Goal: Transaction & Acquisition: Purchase product/service

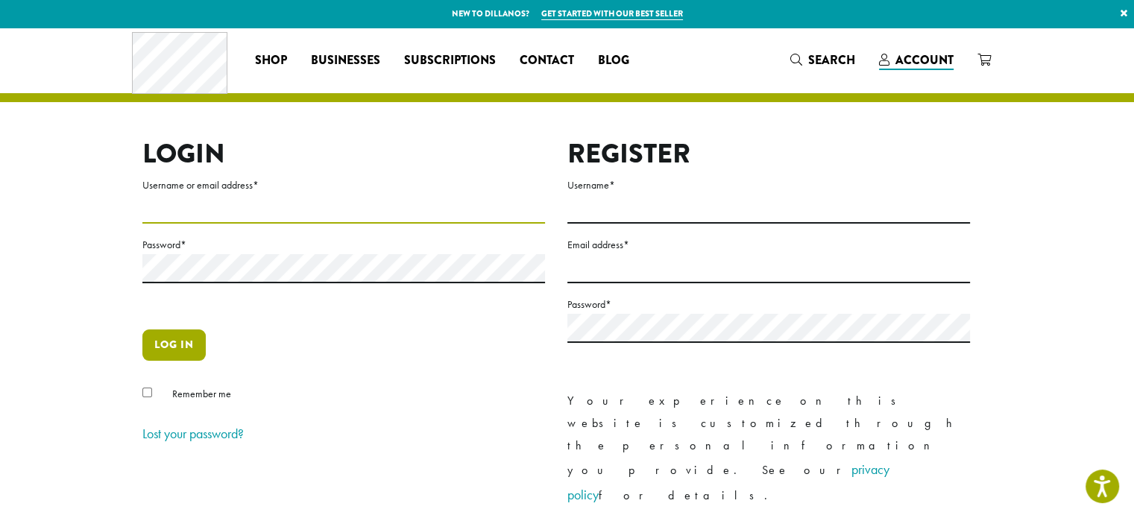
type input "**********"
click at [177, 347] on button "Log in" at bounding box center [173, 344] width 63 height 31
type input "**********"
click at [175, 350] on button "Log in" at bounding box center [173, 344] width 63 height 31
click at [171, 338] on button "Log in" at bounding box center [173, 344] width 63 height 31
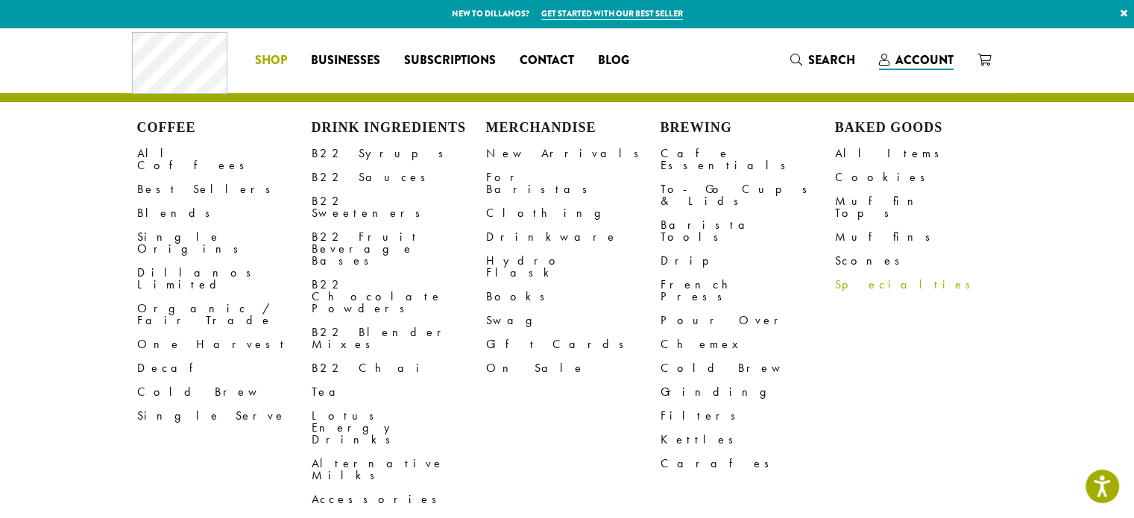
click at [862, 274] on link "Specialties" at bounding box center [922, 285] width 174 height 24
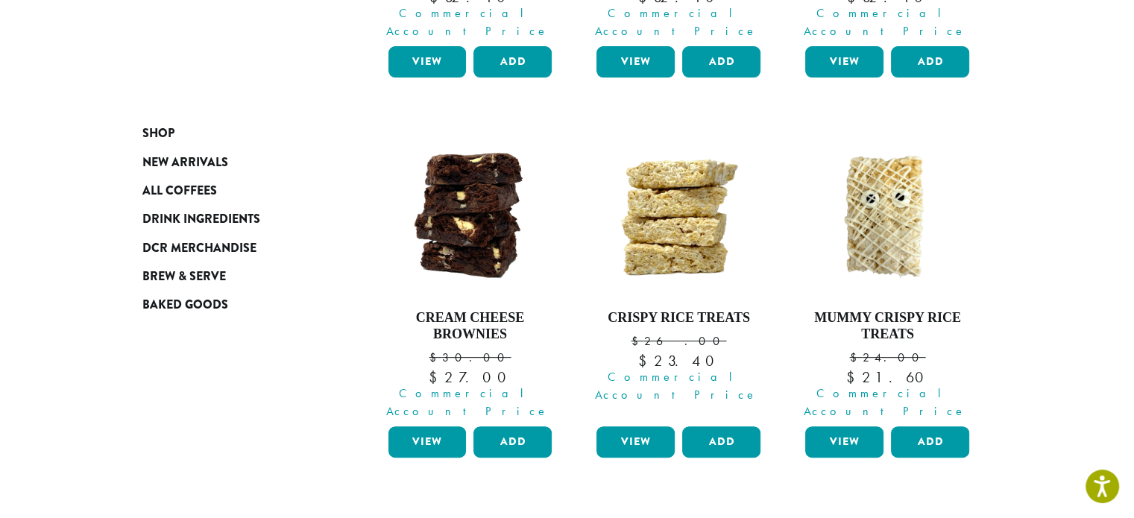
scroll to position [510, 0]
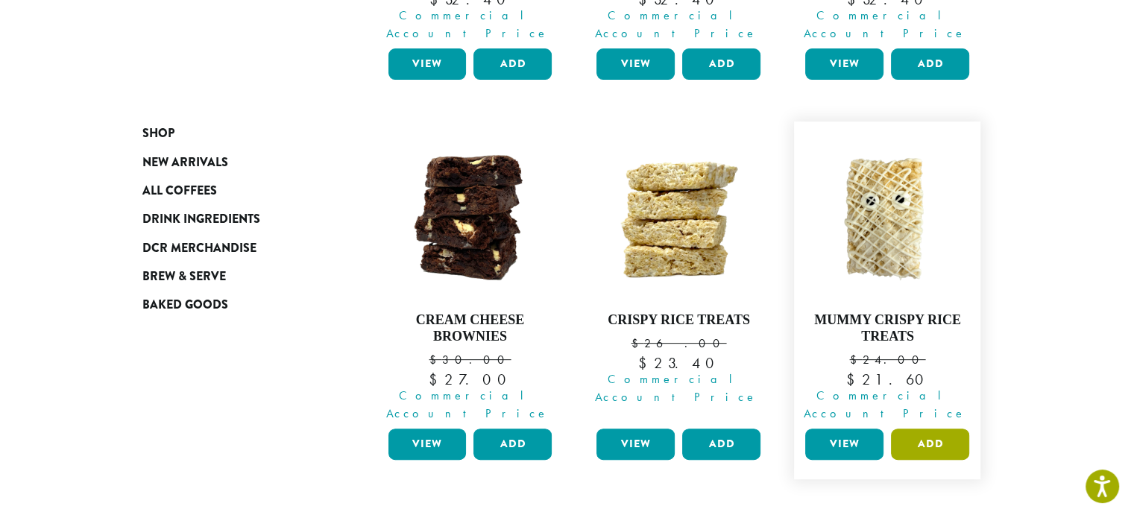
click at [938, 429] on button "Add" at bounding box center [930, 444] width 78 height 31
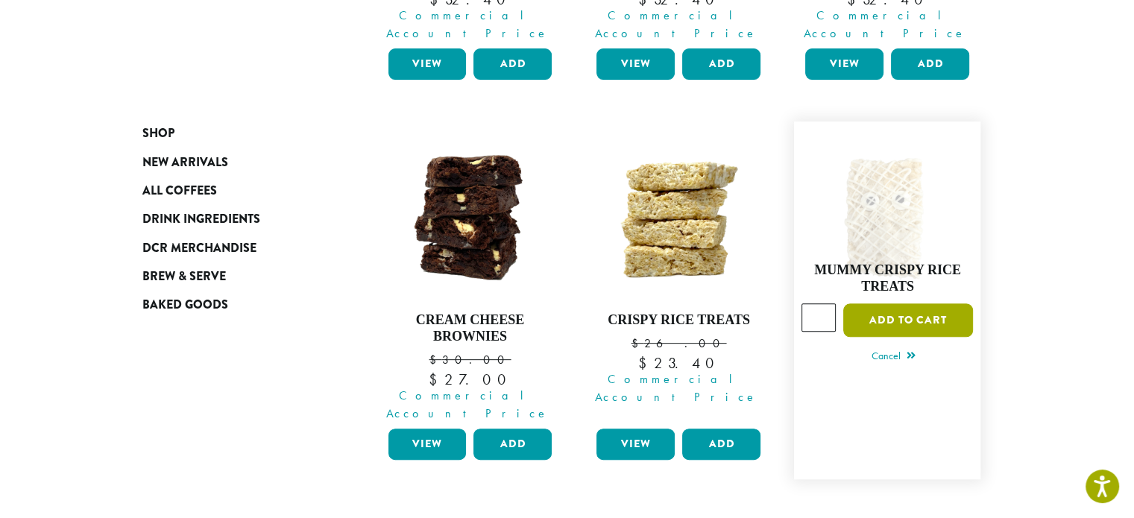
click at [894, 303] on button "Add to cart" at bounding box center [908, 320] width 130 height 34
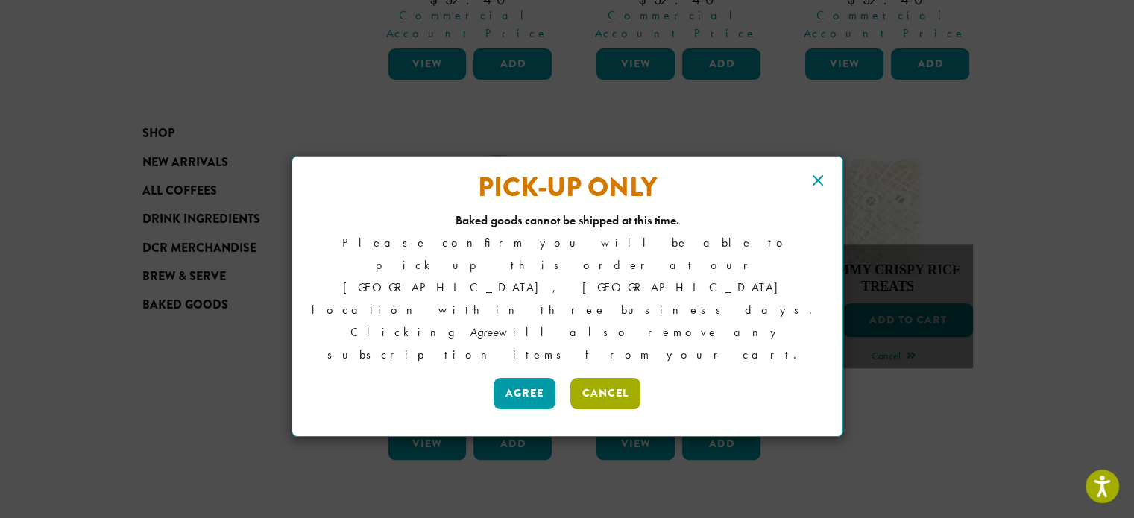
click at [609, 378] on button "Cancel" at bounding box center [605, 393] width 70 height 31
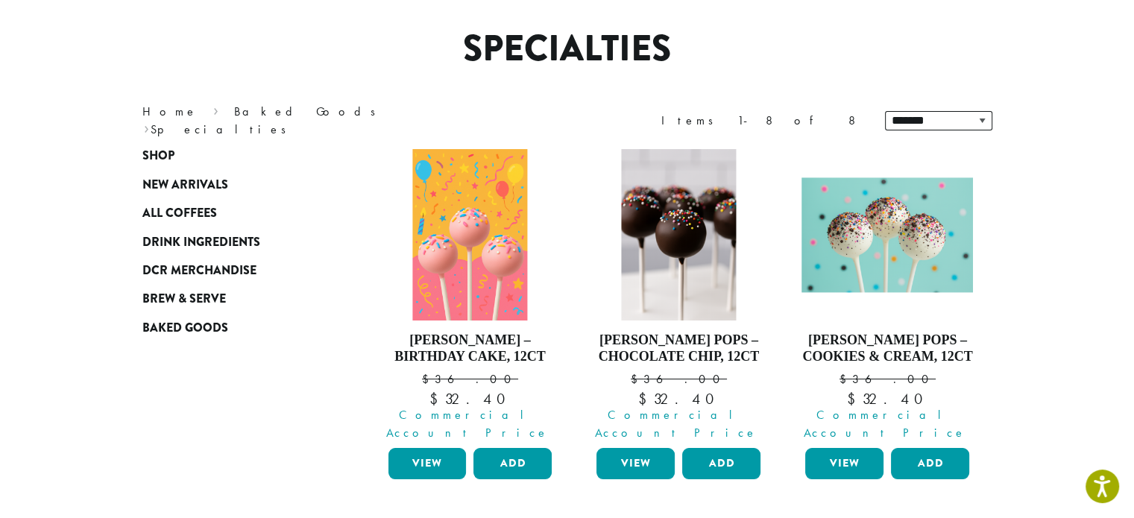
scroll to position [0, 0]
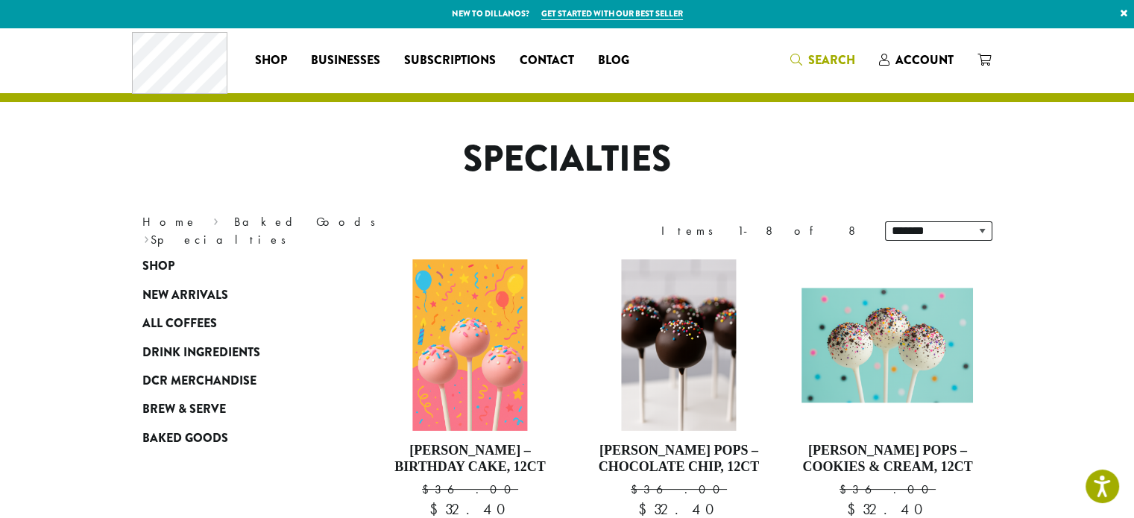
click at [810, 53] on span "Search" at bounding box center [831, 59] width 47 height 17
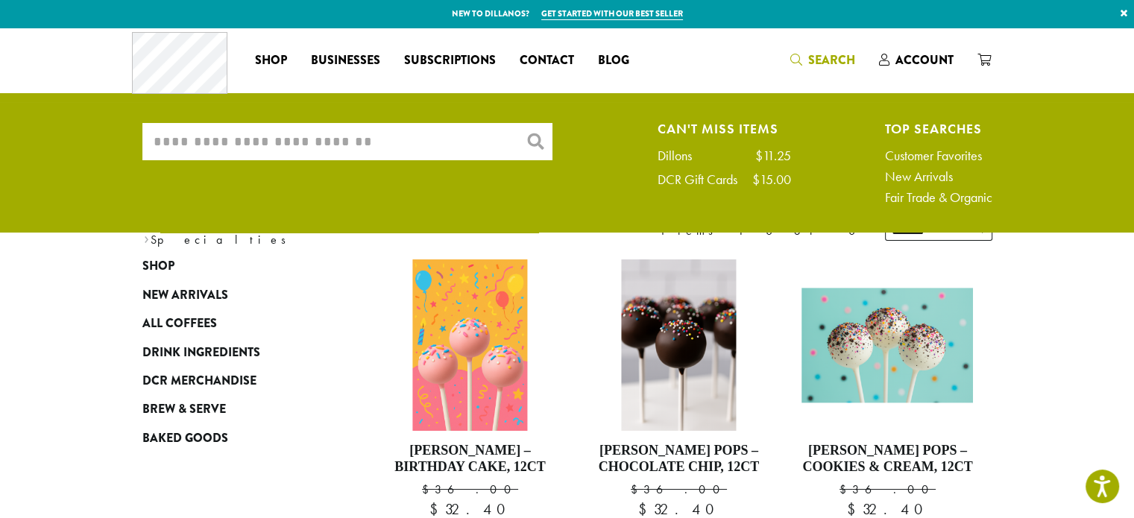
click at [353, 145] on input "What are you searching for?" at bounding box center [347, 141] width 410 height 37
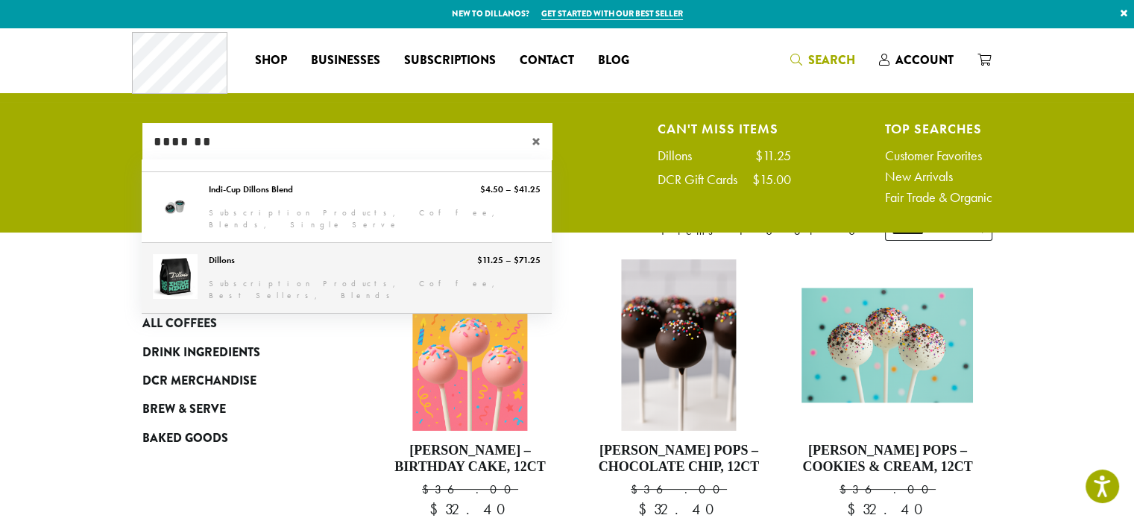
type input "*******"
click at [307, 260] on link "Dillons" at bounding box center [347, 278] width 410 height 70
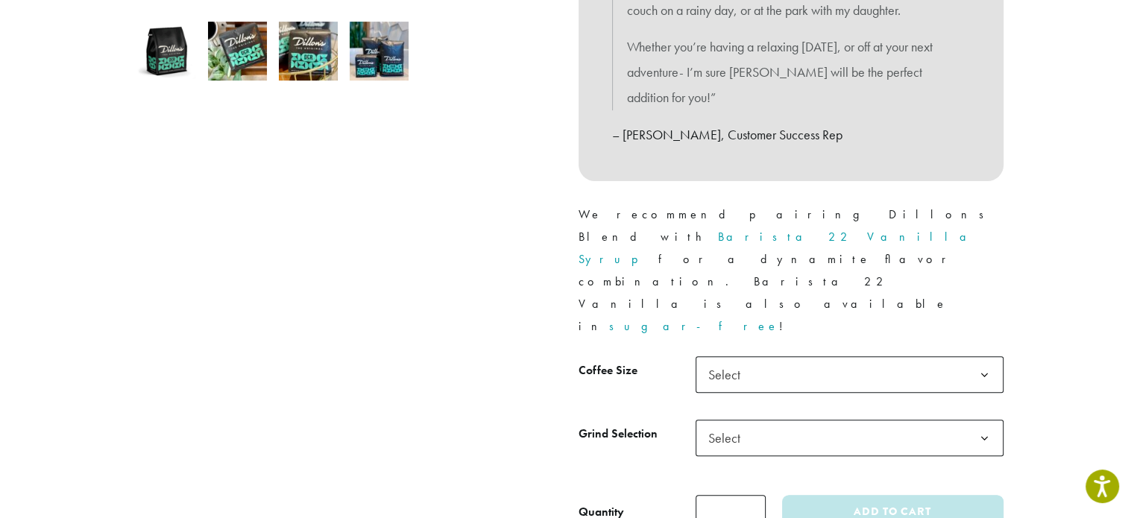
scroll to position [507, 0]
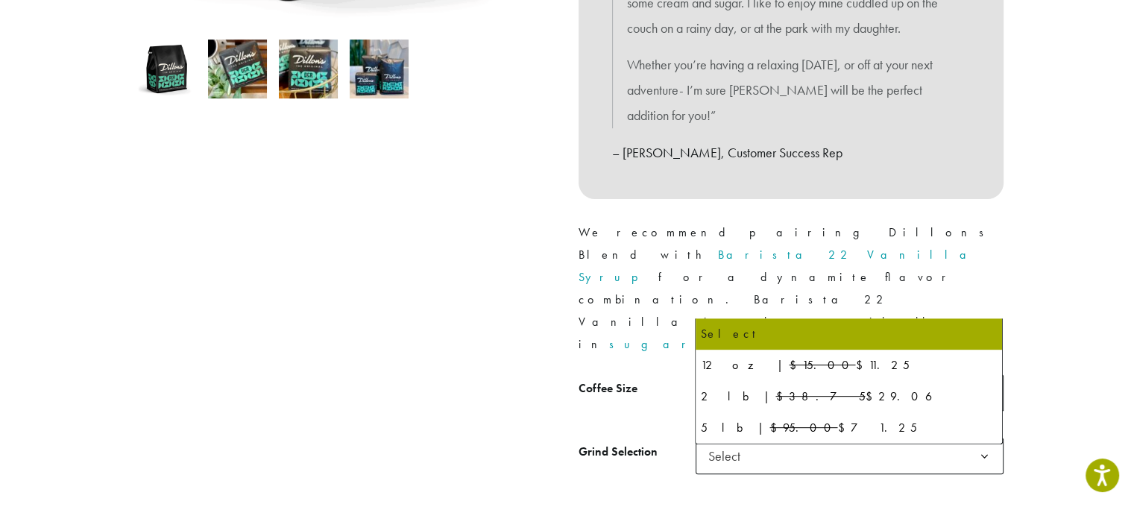
click at [985, 375] on b at bounding box center [984, 393] width 37 height 37
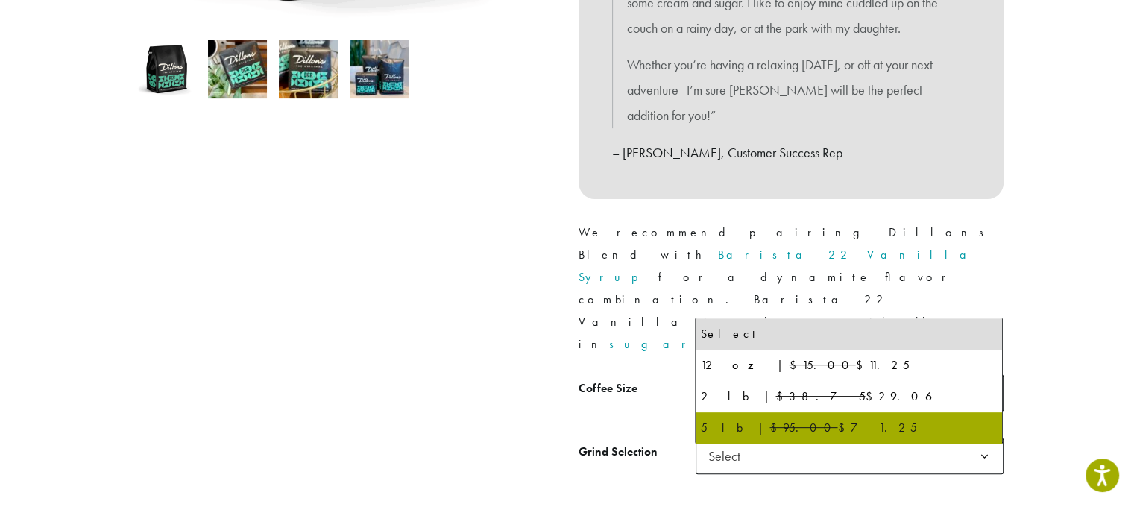
select select "**********"
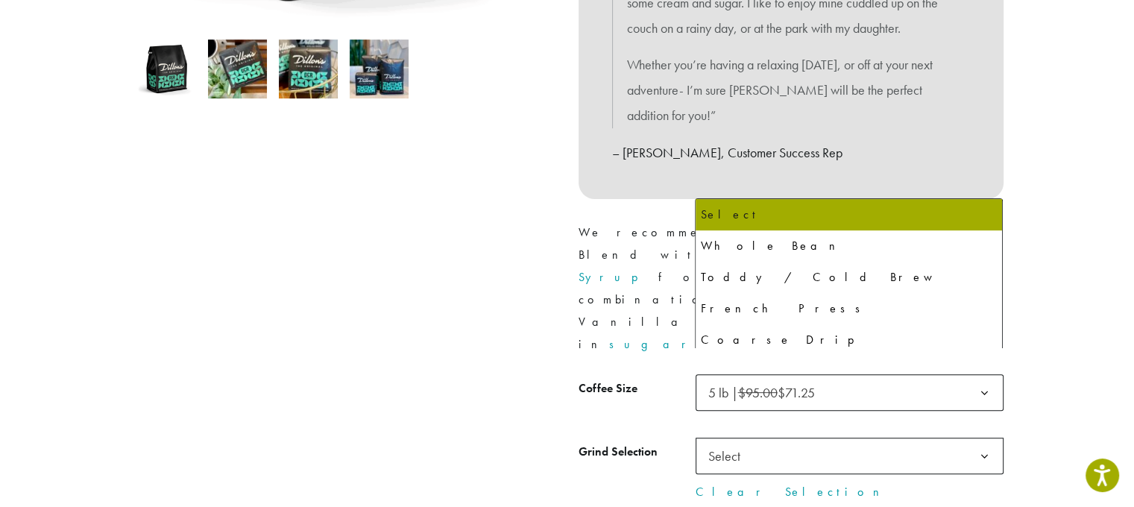
click at [982, 438] on b at bounding box center [984, 456] width 37 height 37
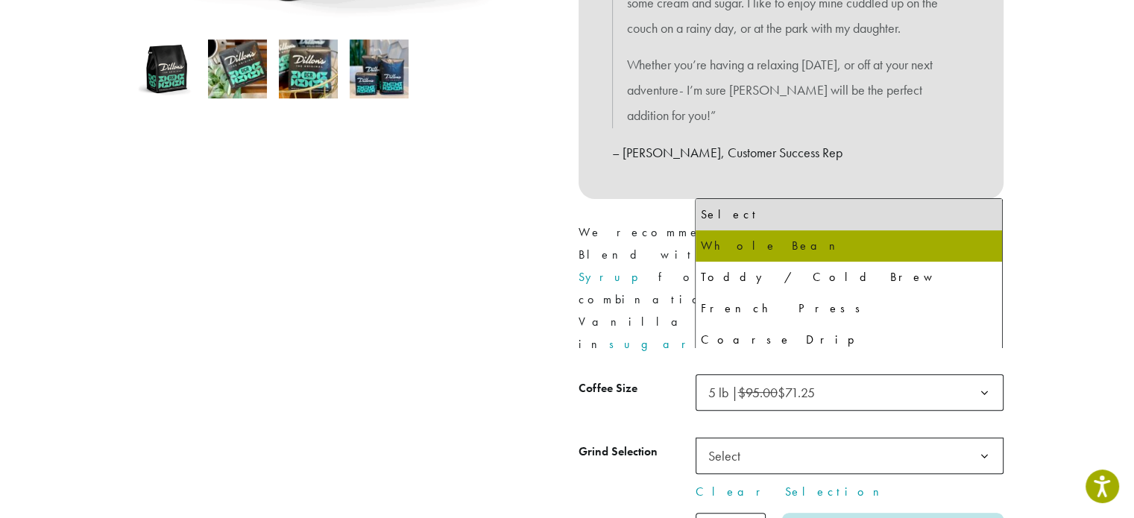
select select "**********"
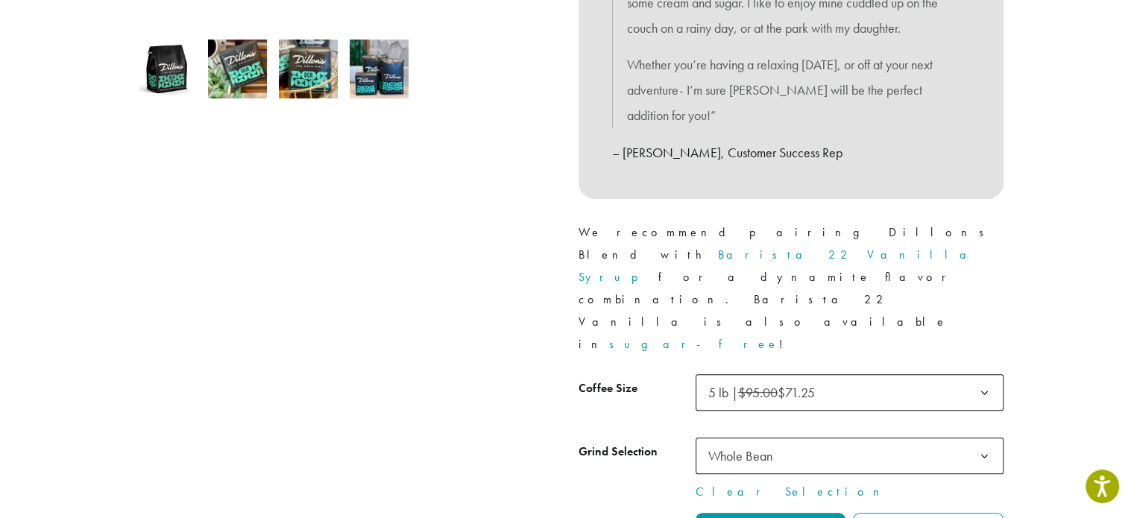
type input "*"
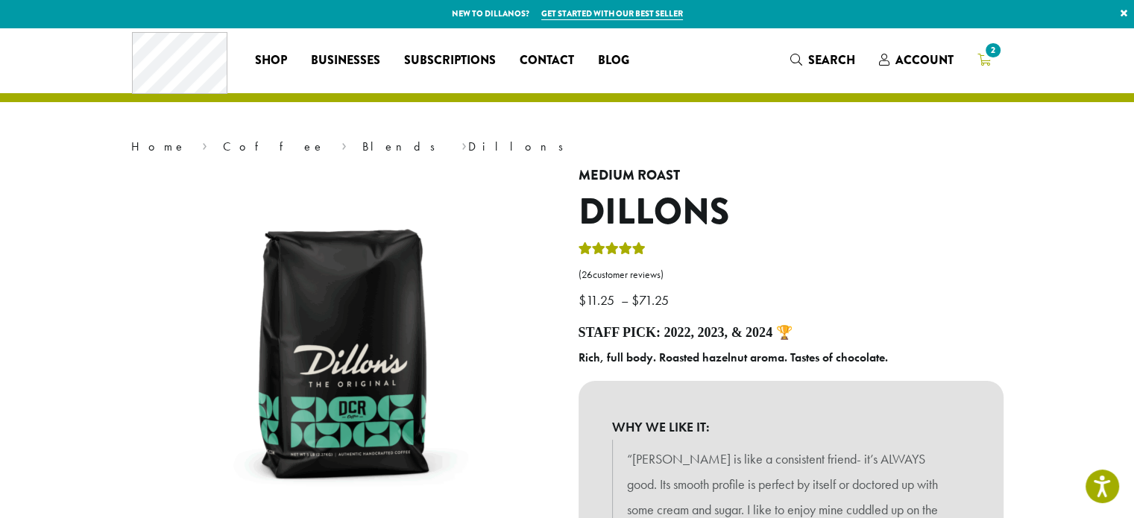
click at [982, 60] on icon "2" at bounding box center [983, 60] width 13 height 12
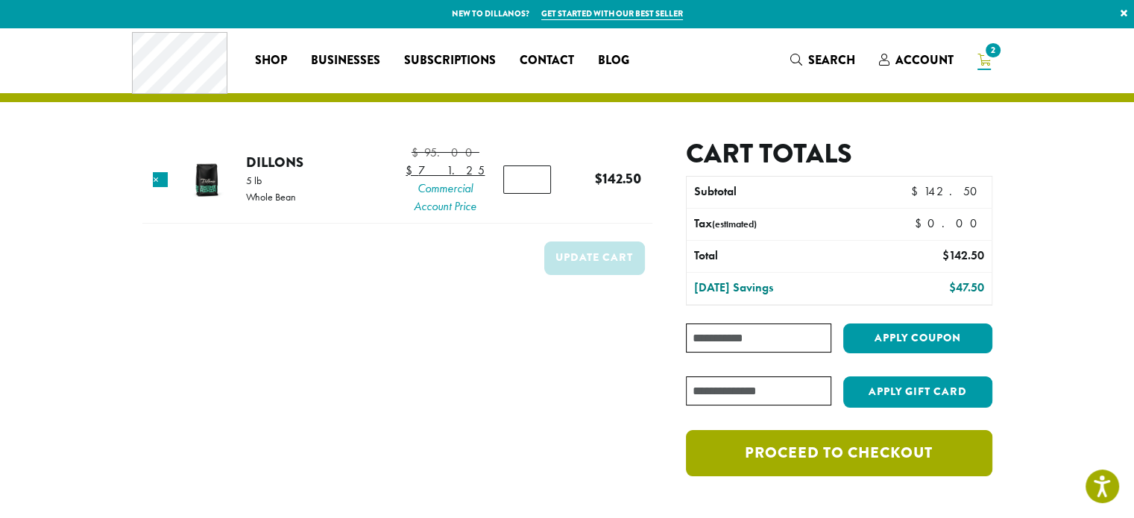
click at [912, 450] on link "Proceed to checkout" at bounding box center [839, 453] width 306 height 46
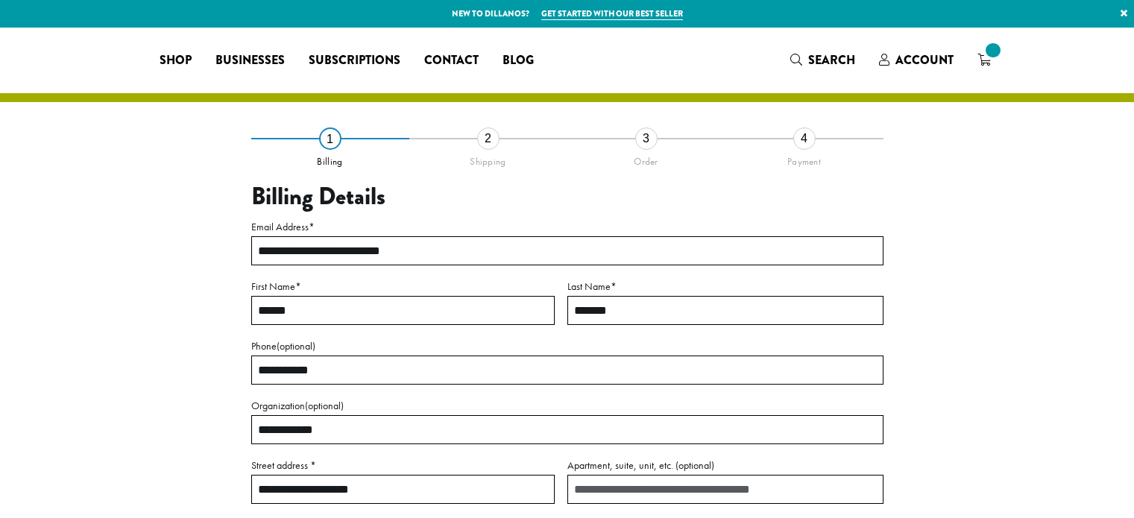
select select "**"
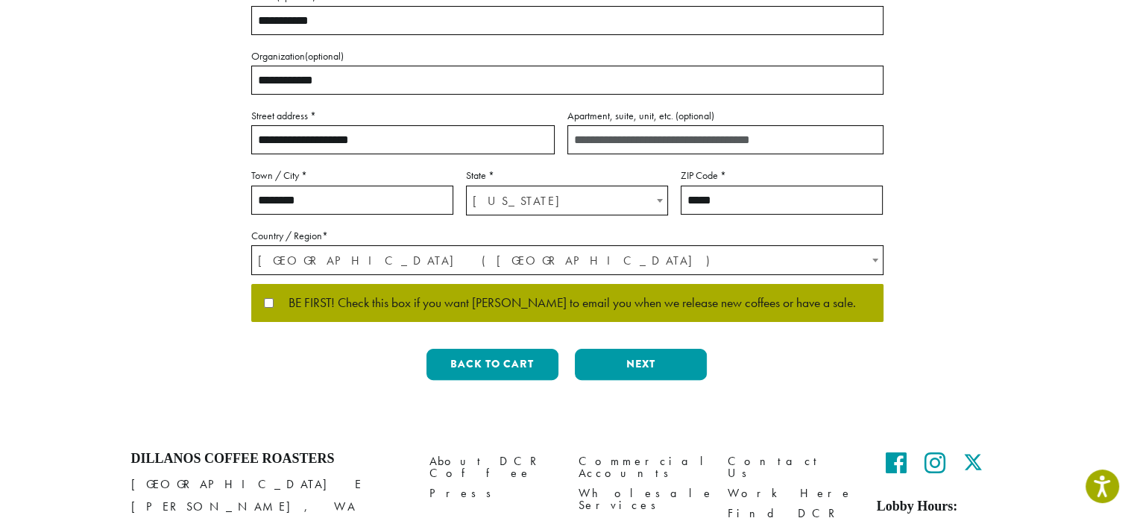
scroll to position [351, 0]
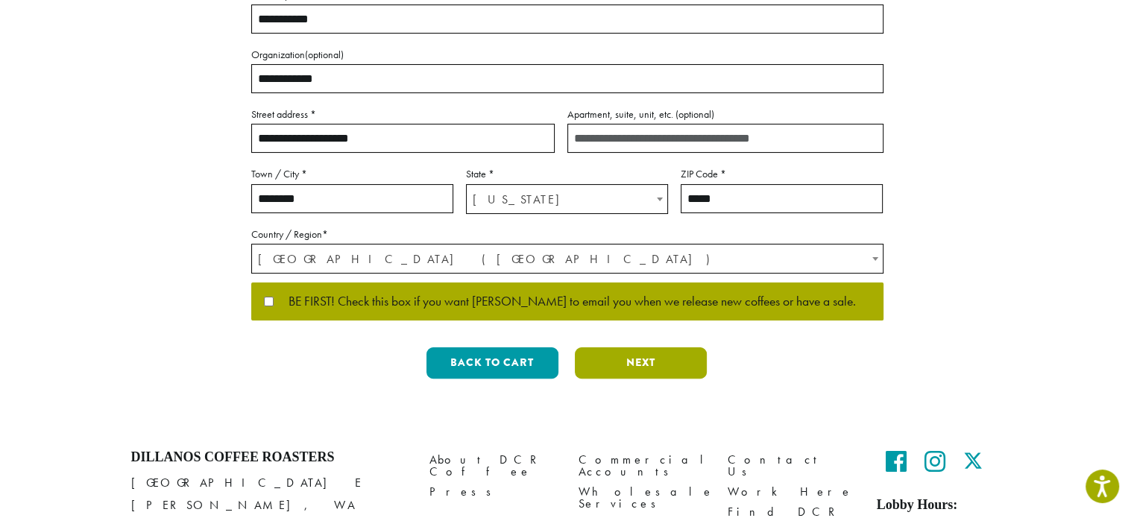
click at [644, 351] on button "Next" at bounding box center [641, 362] width 132 height 31
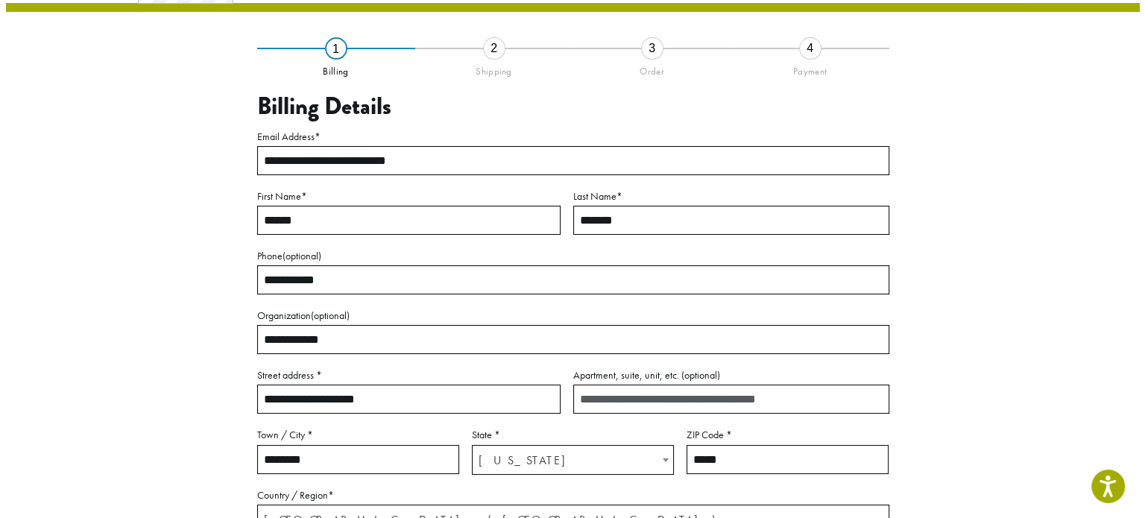
scroll to position [85, 0]
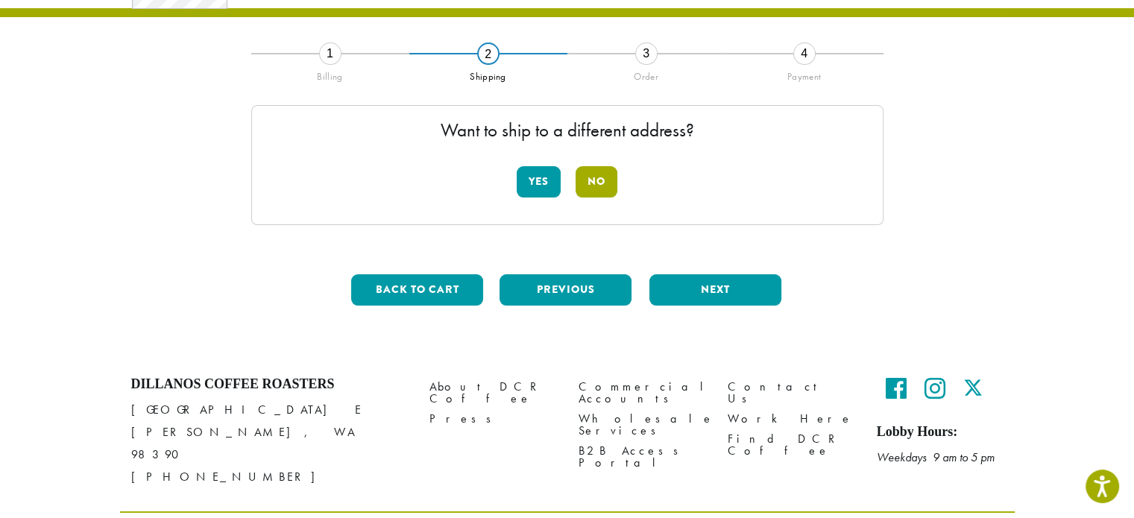
click at [599, 184] on button "No" at bounding box center [596, 181] width 42 height 31
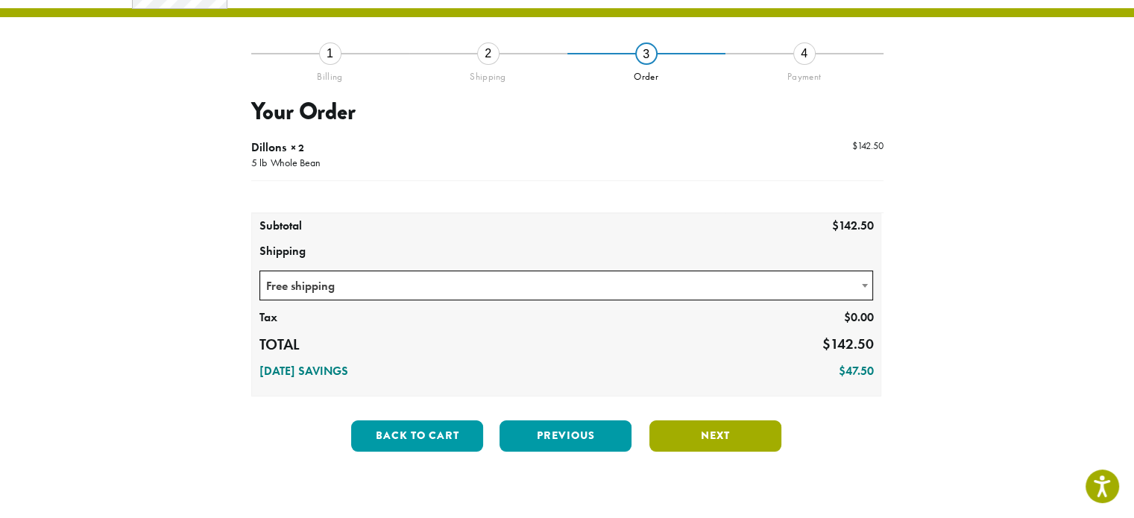
click at [682, 437] on button "Next" at bounding box center [715, 435] width 132 height 31
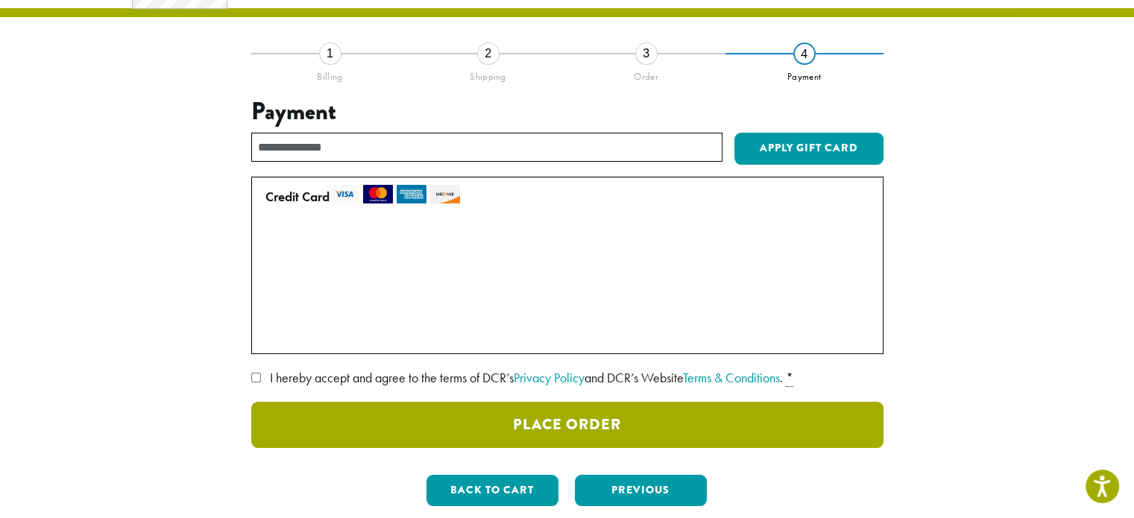
click at [611, 417] on button "Place Order" at bounding box center [567, 425] width 632 height 46
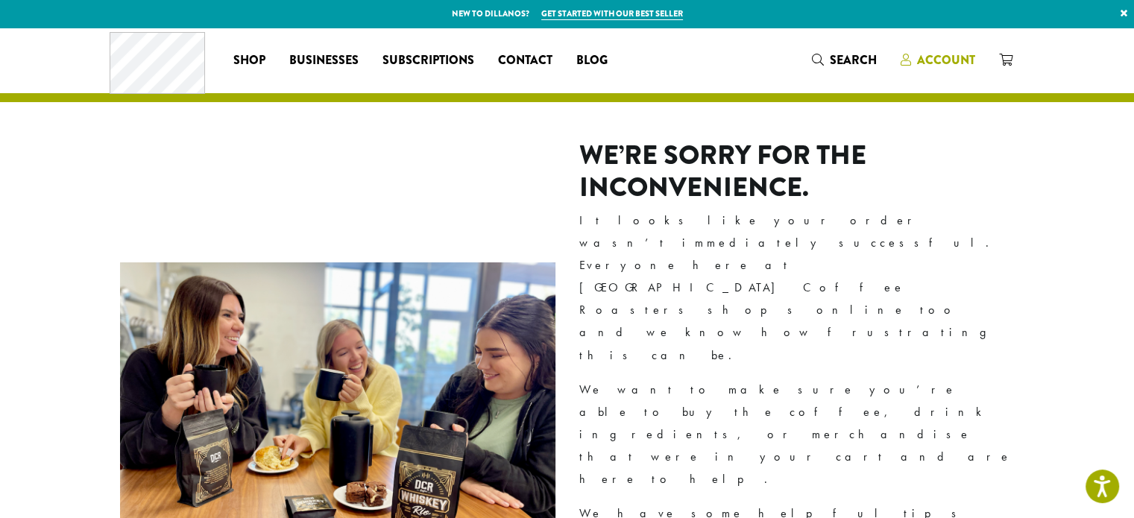
click at [922, 64] on span "Account" at bounding box center [946, 59] width 58 height 17
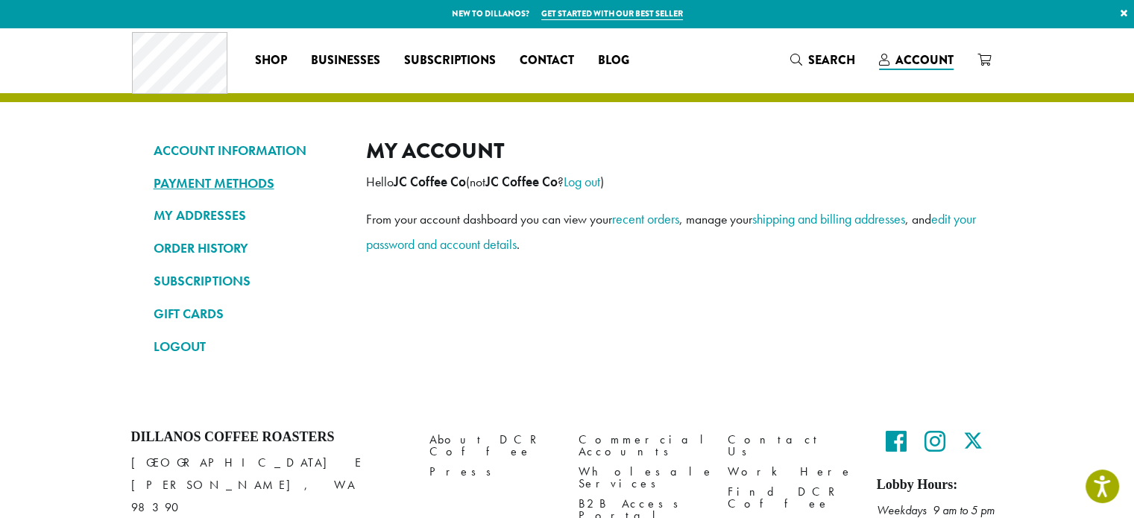
click at [223, 181] on link "PAYMENT METHODS" at bounding box center [249, 183] width 190 height 25
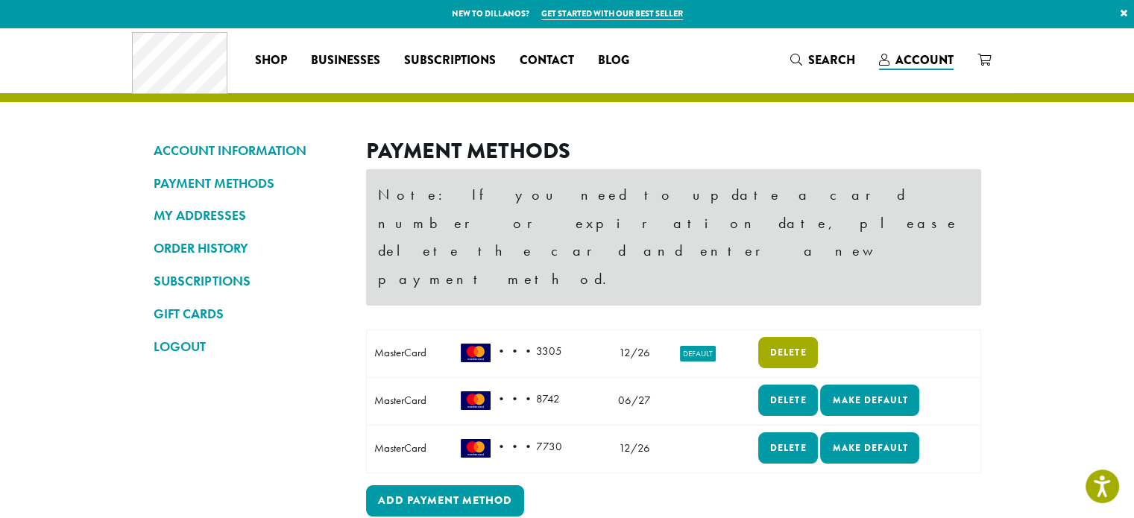
click at [790, 337] on link "Delete" at bounding box center [788, 352] width 60 height 31
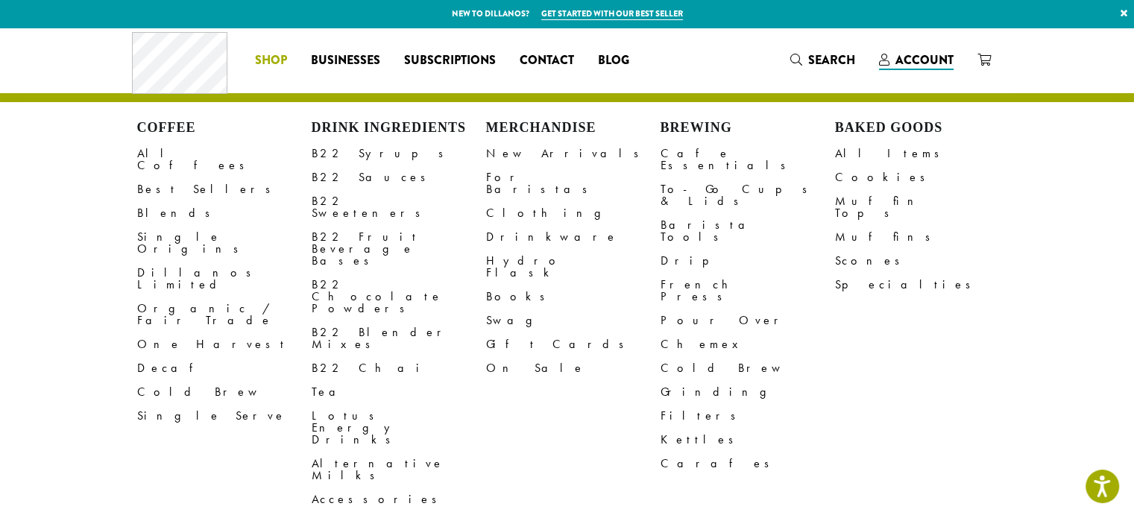
click at [265, 60] on span "Shop" at bounding box center [271, 60] width 32 height 19
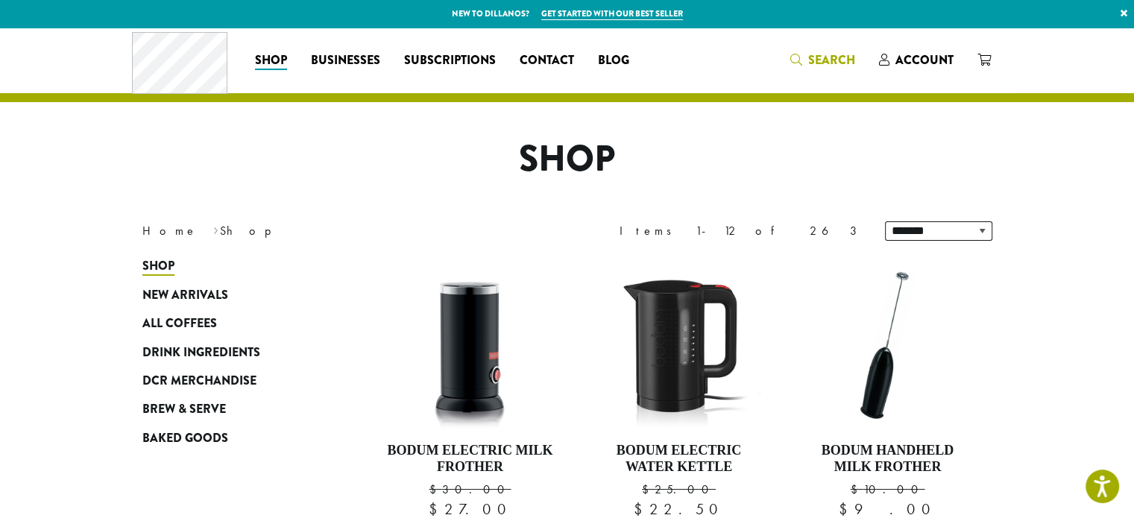
click at [795, 59] on icon "Search" at bounding box center [796, 60] width 12 height 12
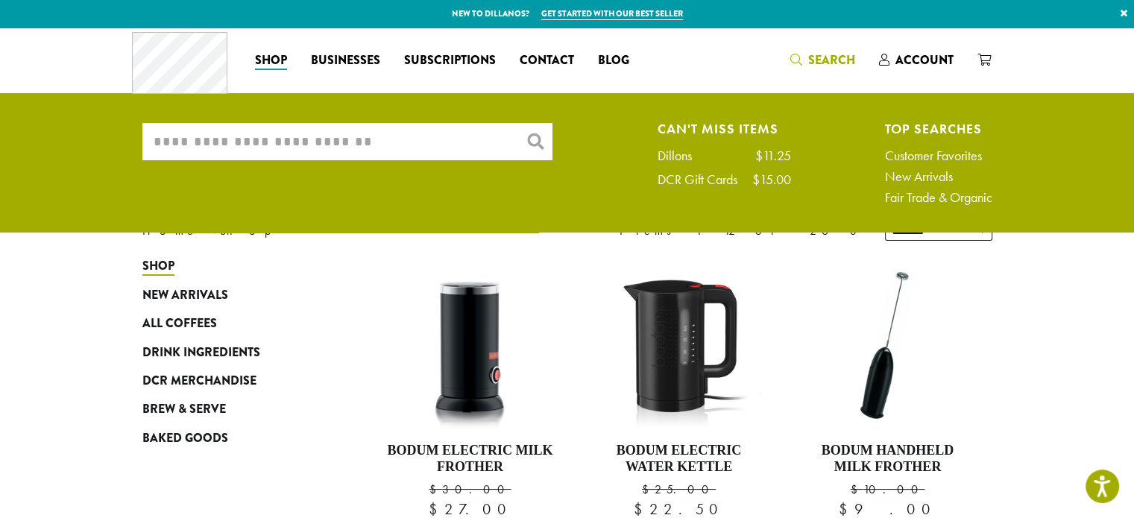
click at [249, 142] on input "What are you searching for?" at bounding box center [347, 141] width 410 height 37
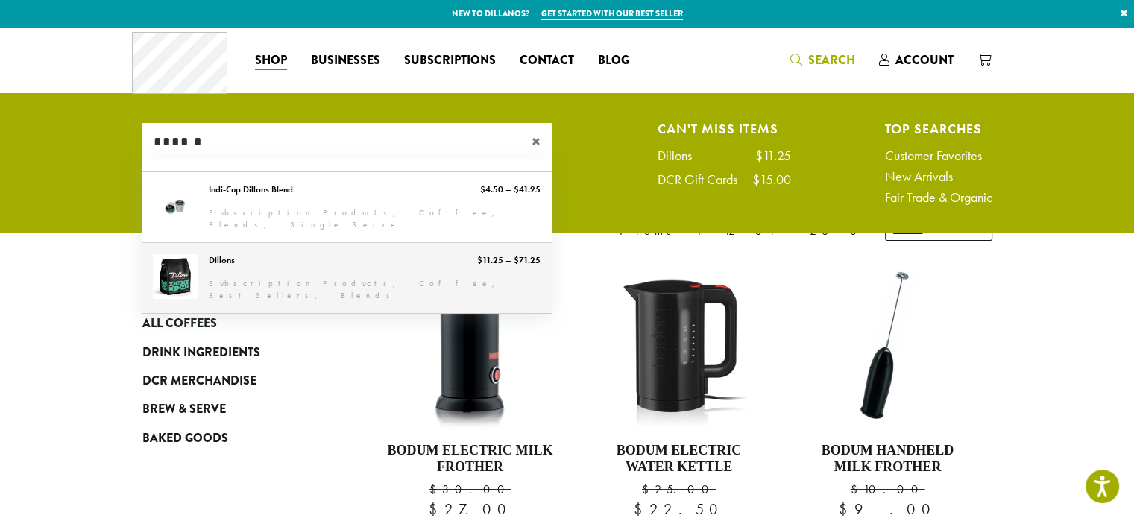
type input "******"
click at [200, 268] on link "Dillons" at bounding box center [347, 278] width 410 height 70
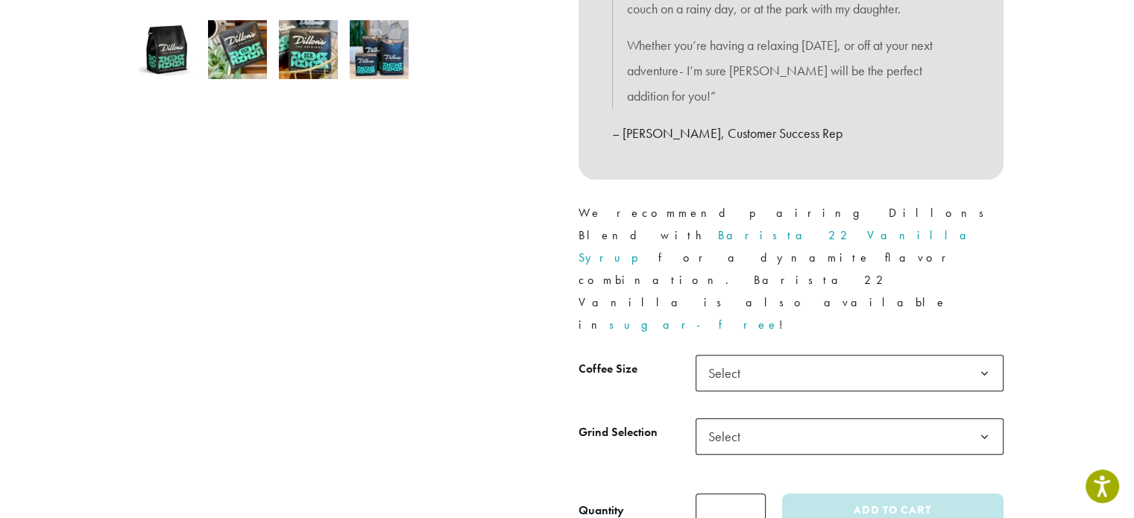
scroll to position [586, 0]
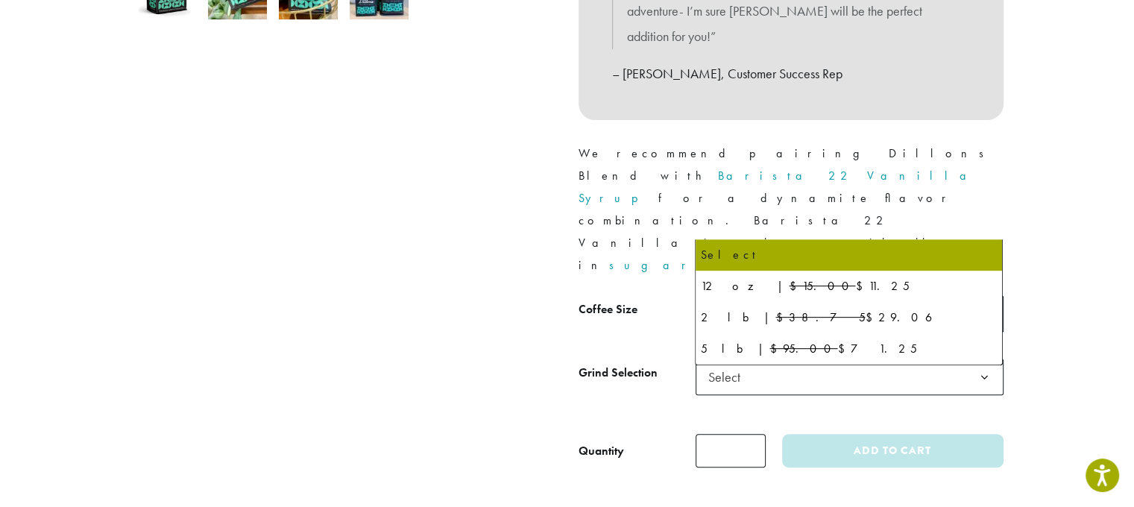
click at [906, 295] on span "Select" at bounding box center [849, 313] width 308 height 37
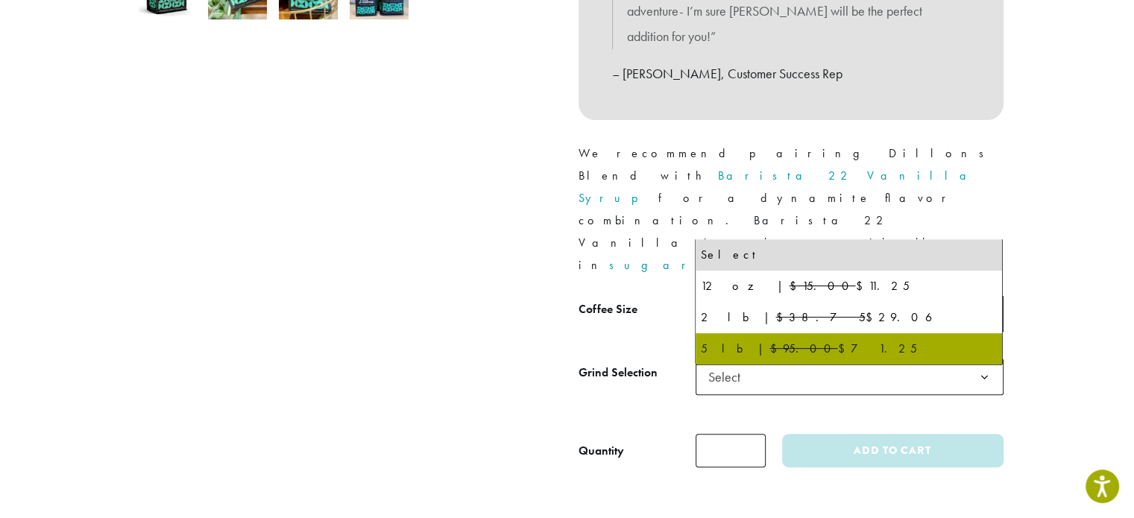
select select "**********"
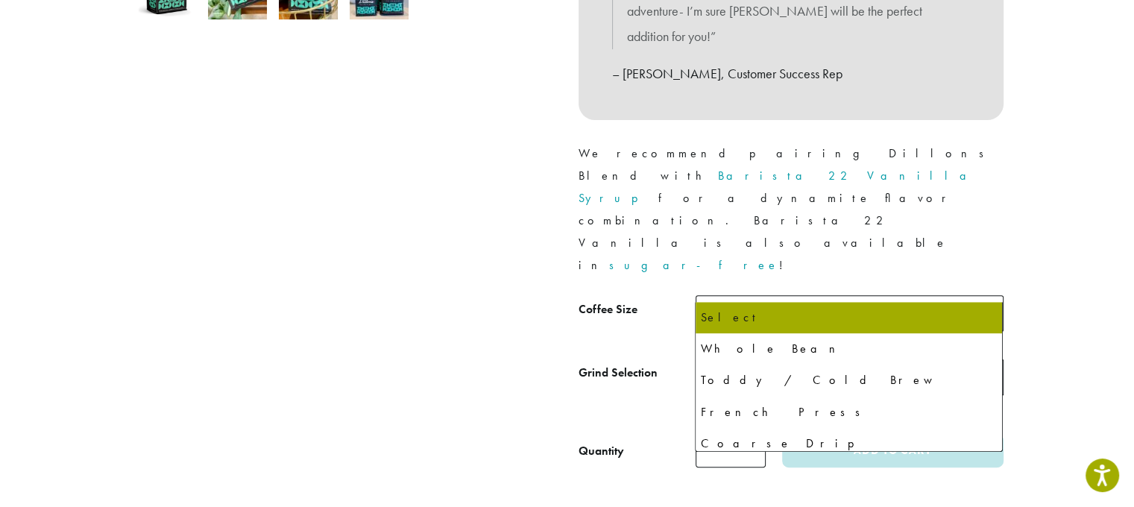
click at [811, 359] on span "Select" at bounding box center [849, 377] width 308 height 37
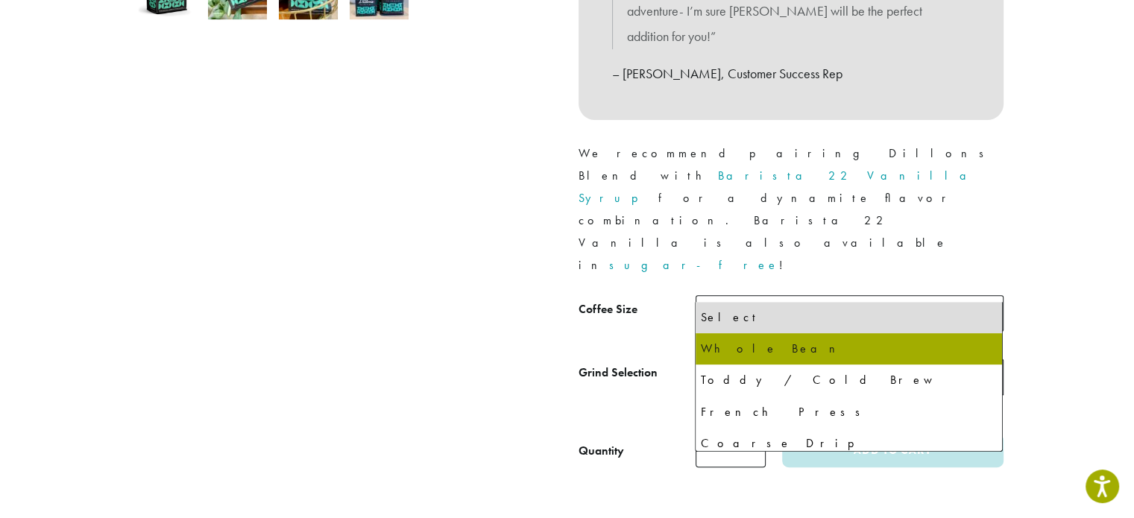
select select "**********"
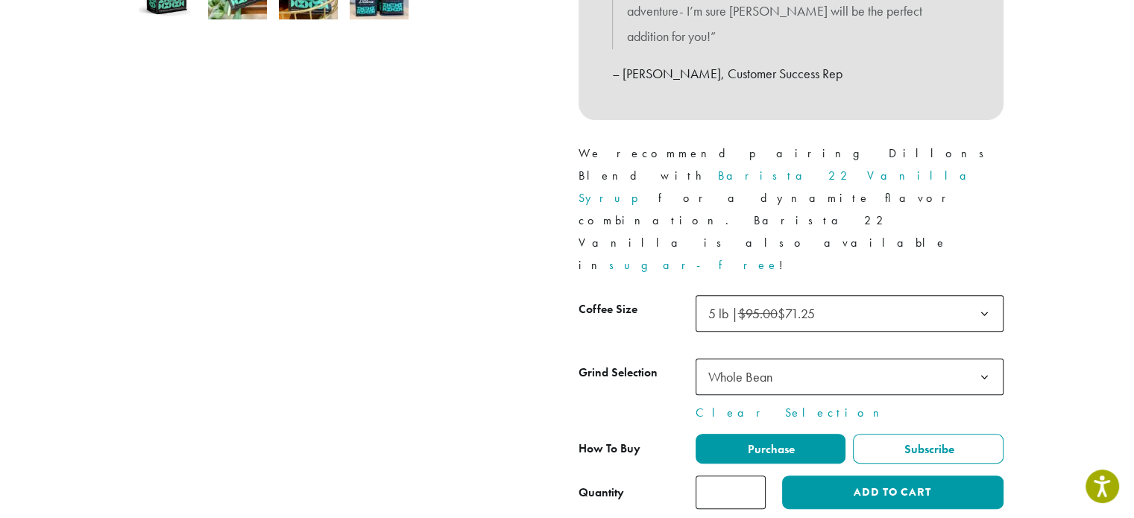
type input "*"
click at [753, 476] on input "*" at bounding box center [730, 493] width 70 height 34
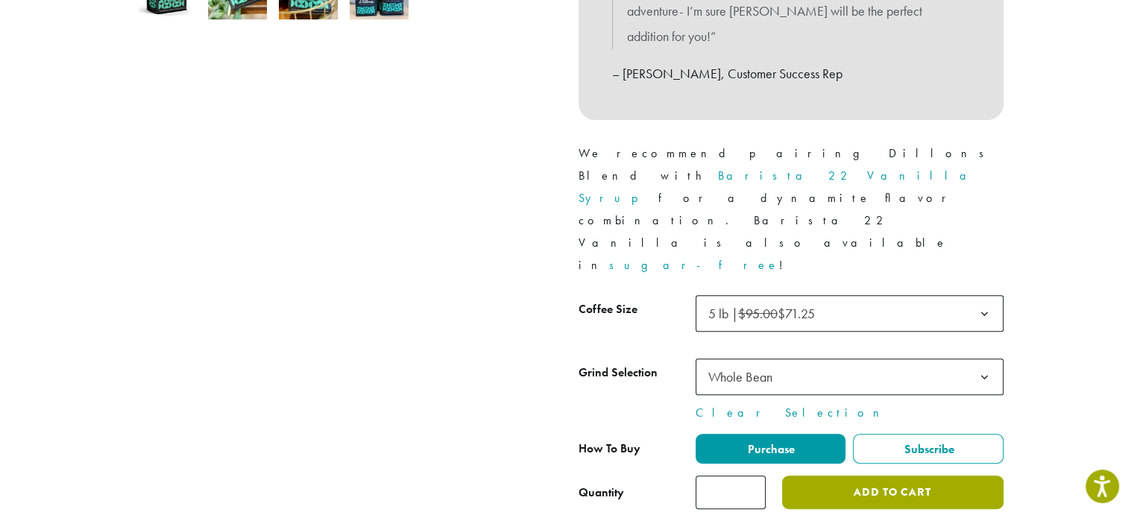
click at [855, 476] on button "Add to cart" at bounding box center [892, 493] width 221 height 34
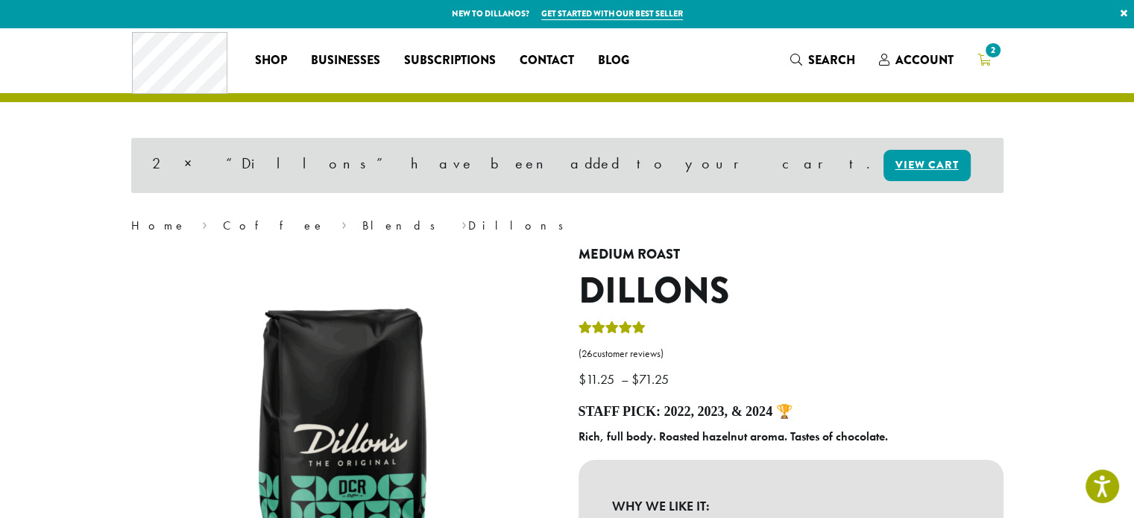
click at [983, 60] on icon "2" at bounding box center [983, 60] width 13 height 12
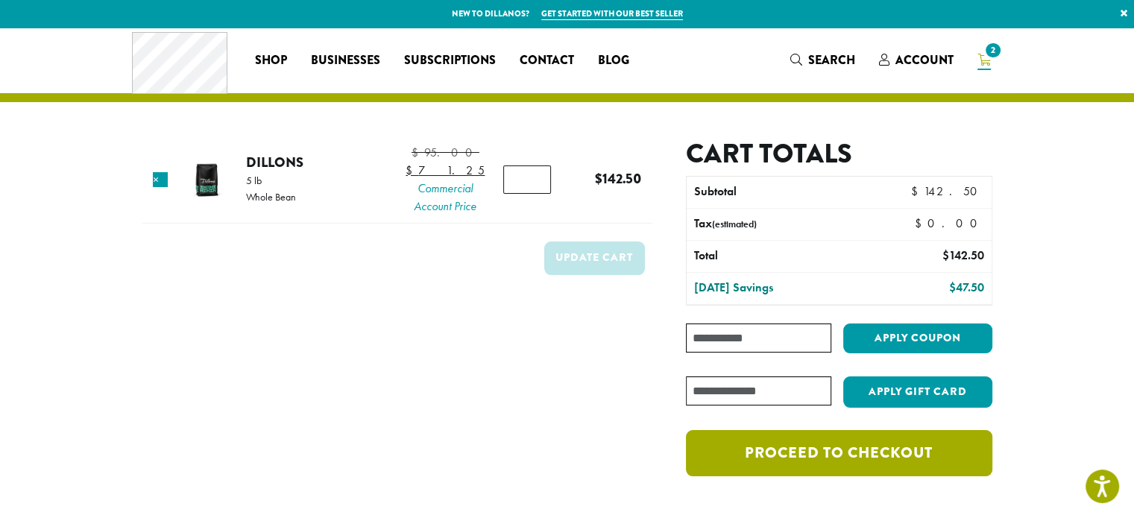
click at [874, 461] on link "Proceed to checkout" at bounding box center [839, 453] width 306 height 46
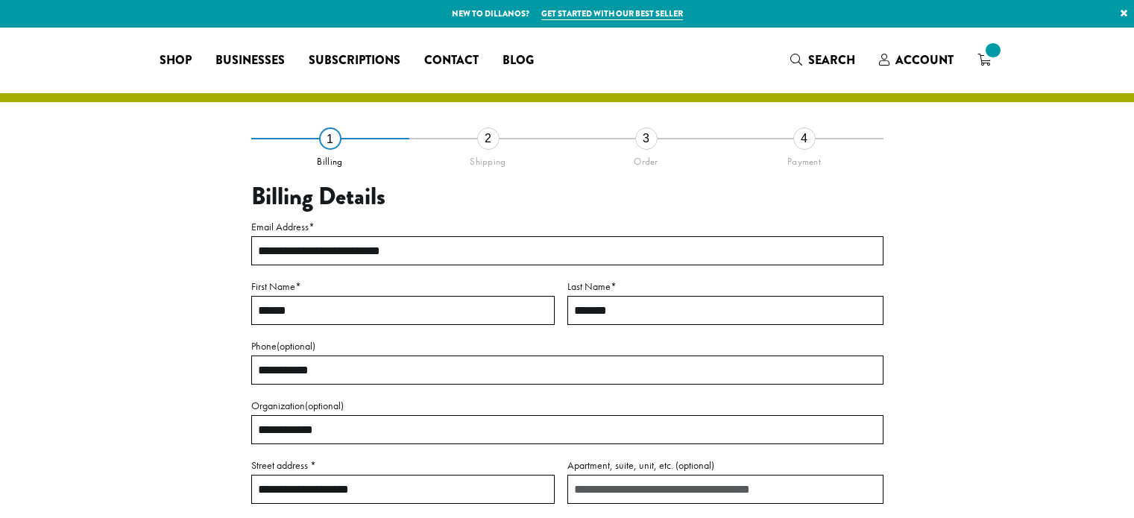
select select "**"
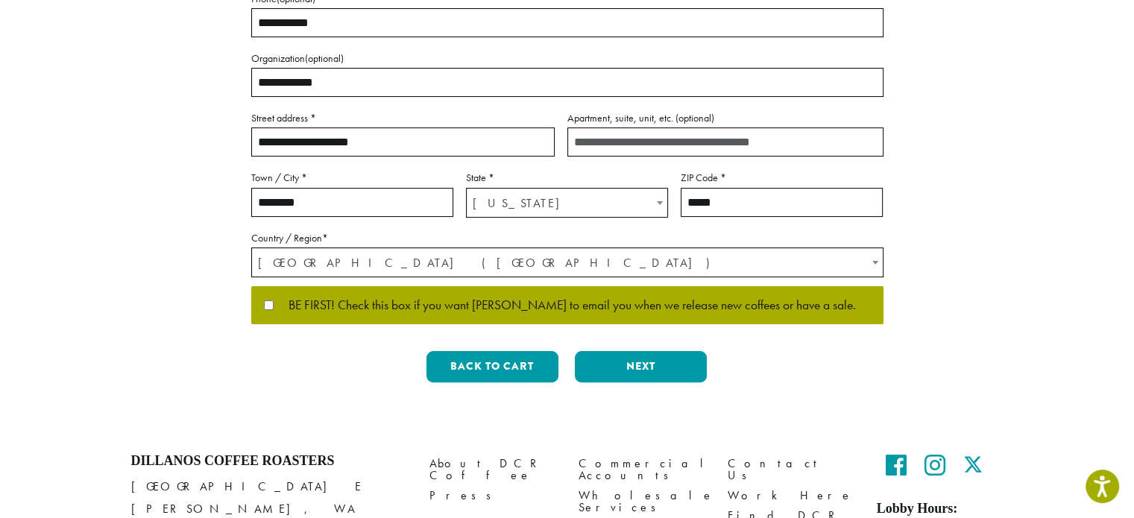
scroll to position [427, 0]
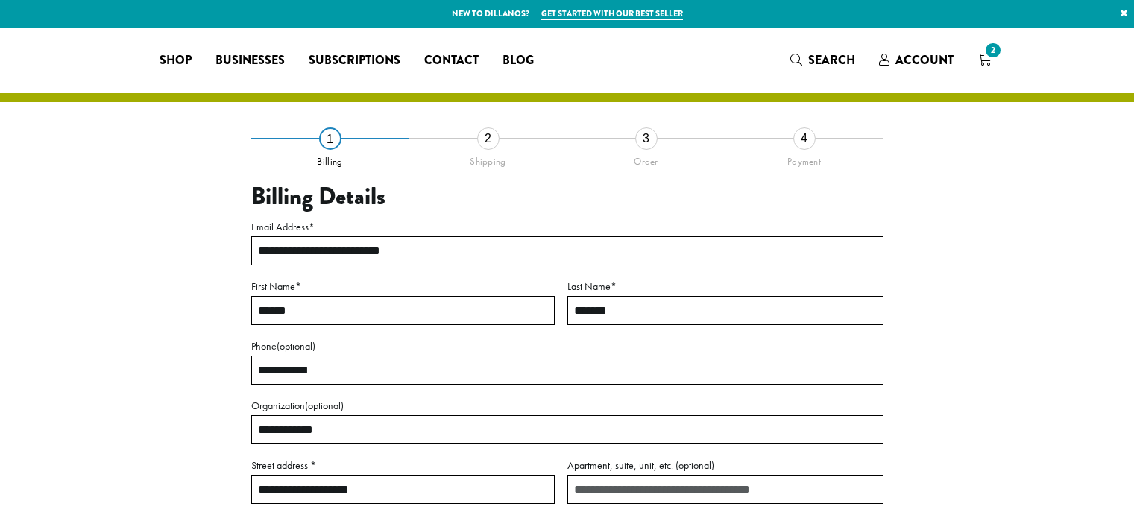
select select "**"
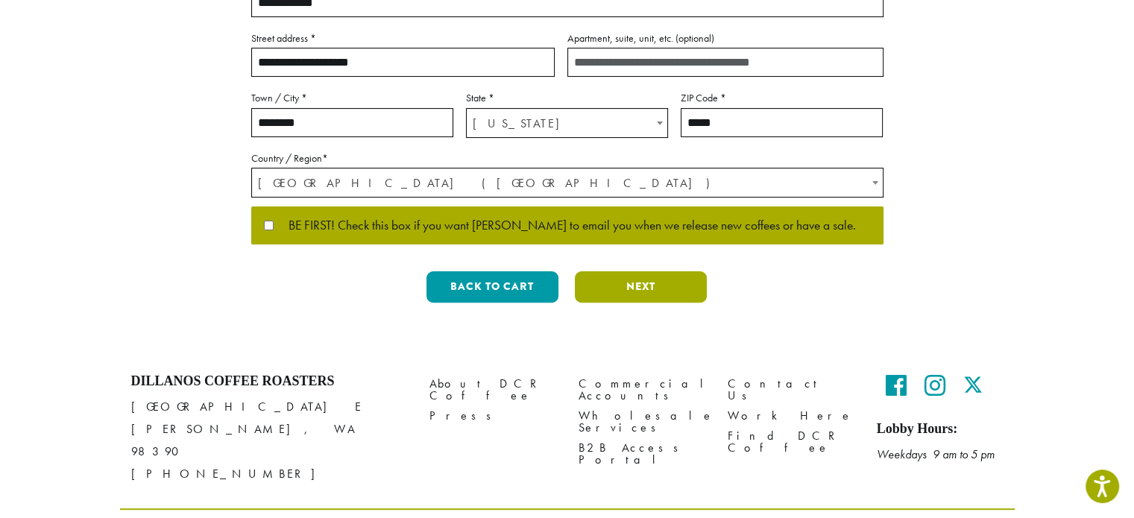
click at [638, 291] on button "Next" at bounding box center [641, 286] width 132 height 31
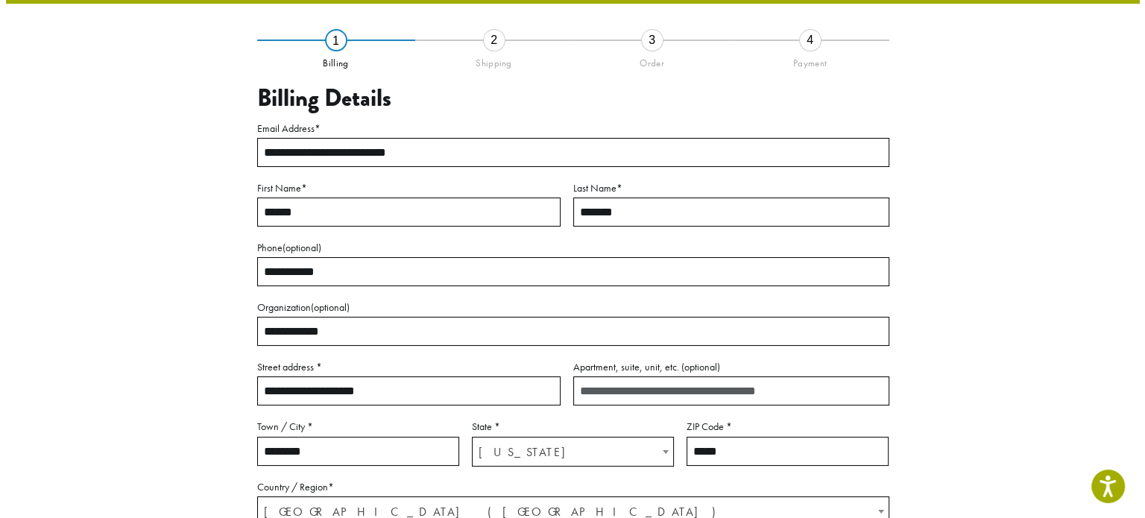
scroll to position [85, 0]
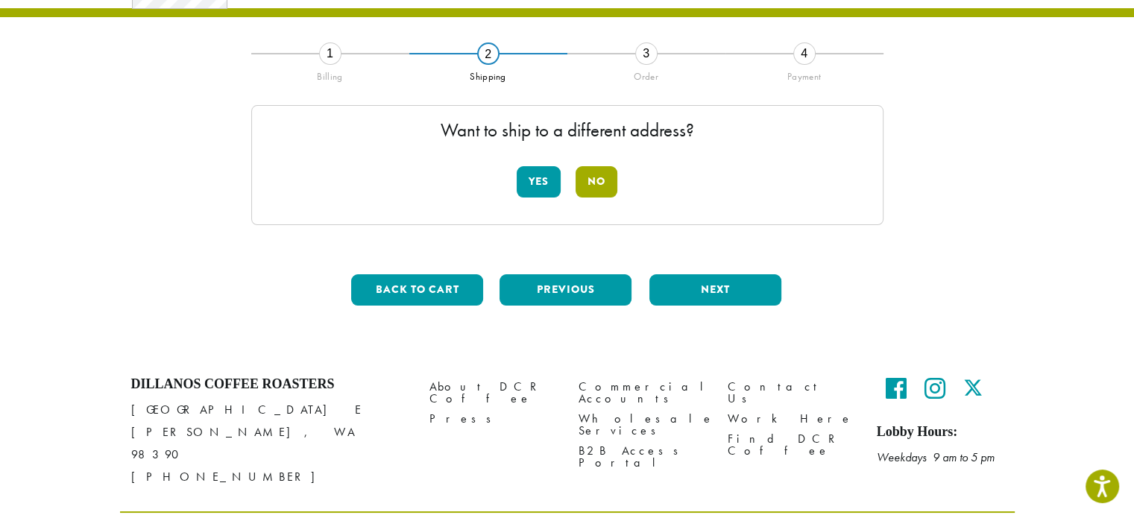
click at [584, 170] on button "No" at bounding box center [596, 181] width 42 height 31
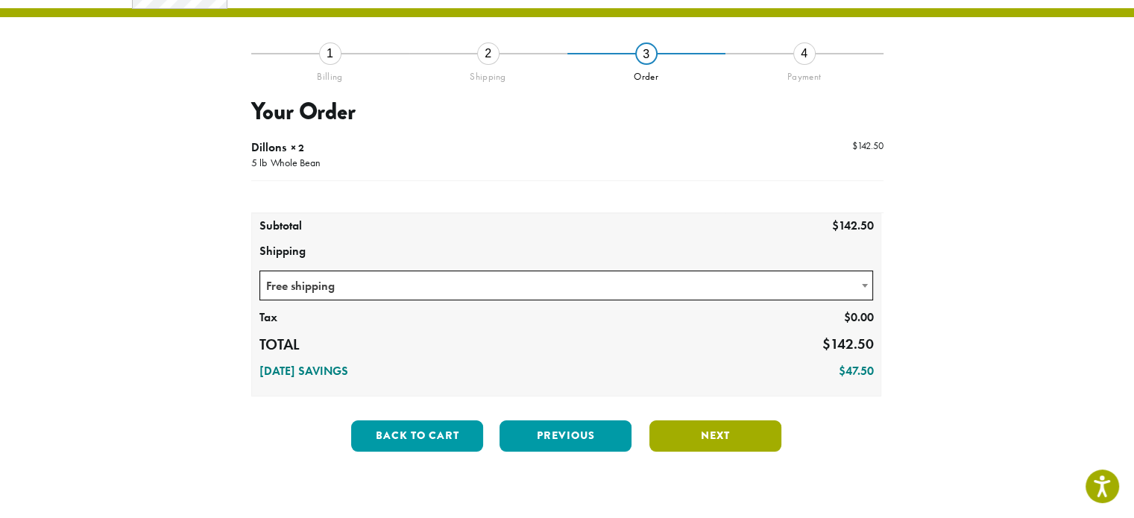
click at [698, 438] on button "Next" at bounding box center [715, 435] width 132 height 31
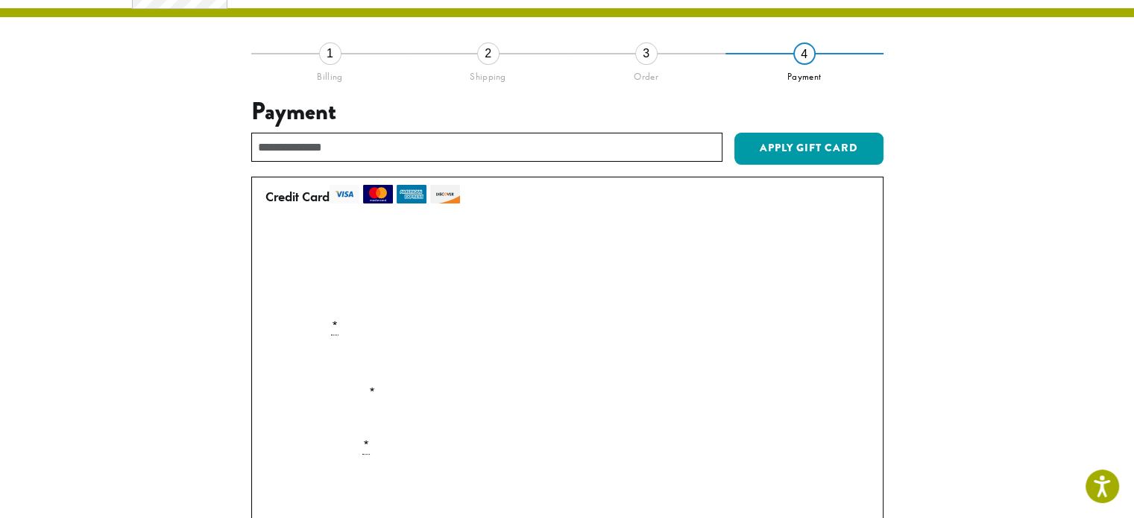
click at [272, 269] on label "• • • 7730 (expires 12/26)" at bounding box center [564, 271] width 598 height 24
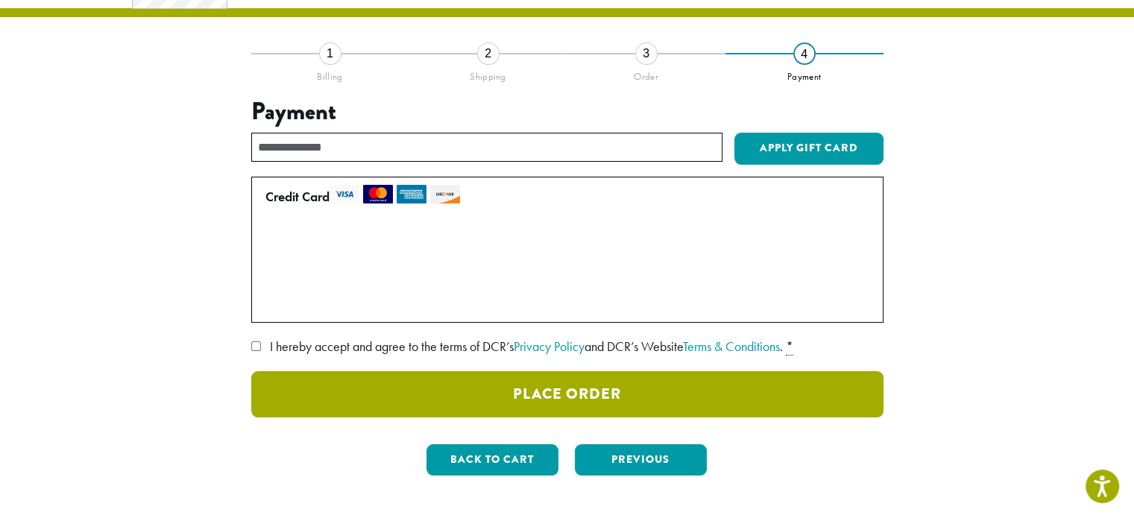
click at [628, 392] on button "Place Order" at bounding box center [567, 394] width 632 height 46
